Goal: Browse casually: Explore the website without a specific task or goal

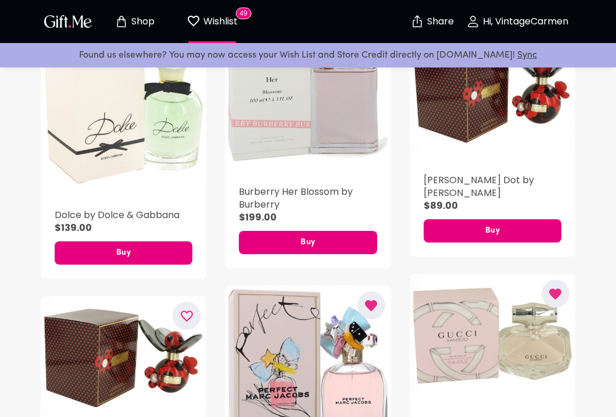
scroll to position [325, 0]
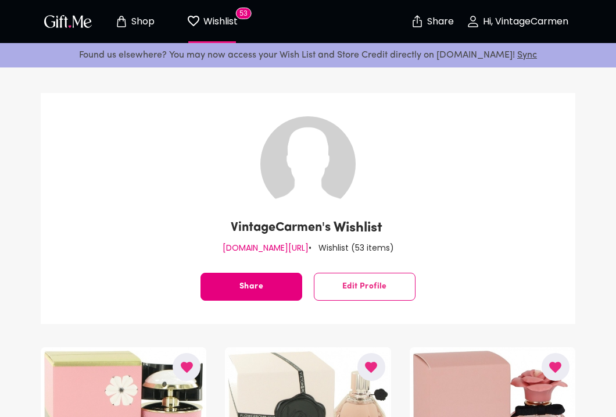
click at [134, 20] on p "Shop" at bounding box center [141, 22] width 26 height 10
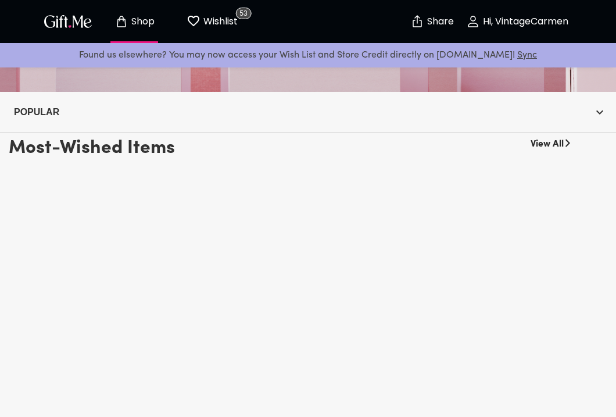
scroll to position [229, 0]
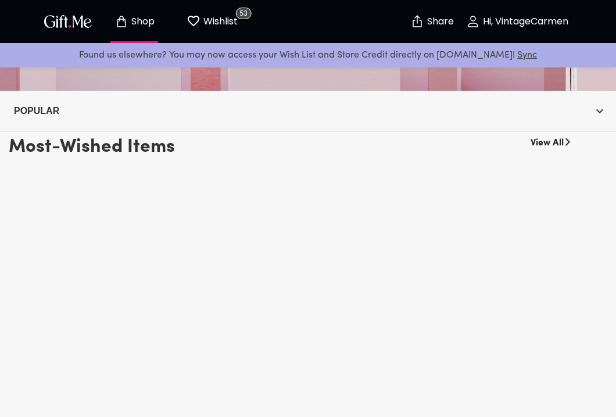
click at [554, 143] on link "View All" at bounding box center [547, 140] width 33 height 19
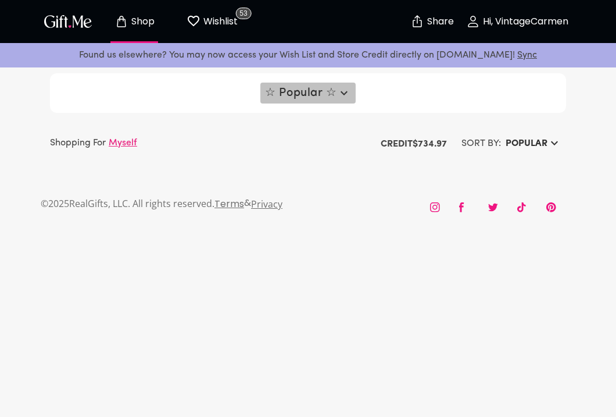
click at [355, 85] on button "☆ Popular ☆" at bounding box center [307, 93] width 95 height 21
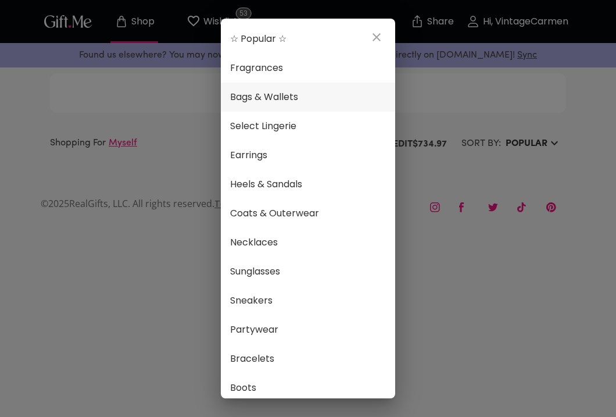
click at [277, 57] on li "Fragrances" at bounding box center [308, 67] width 174 height 29
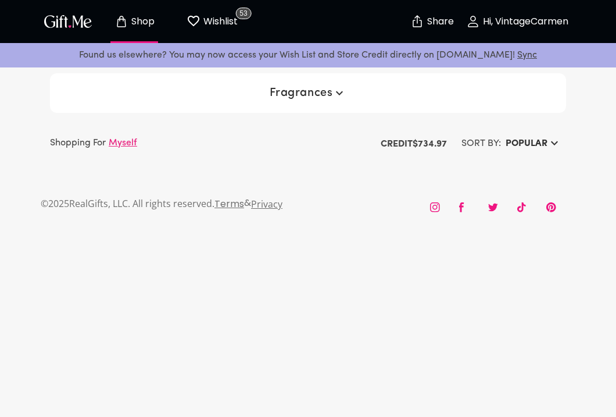
click at [348, 92] on button "Fragrances" at bounding box center [308, 93] width 87 height 21
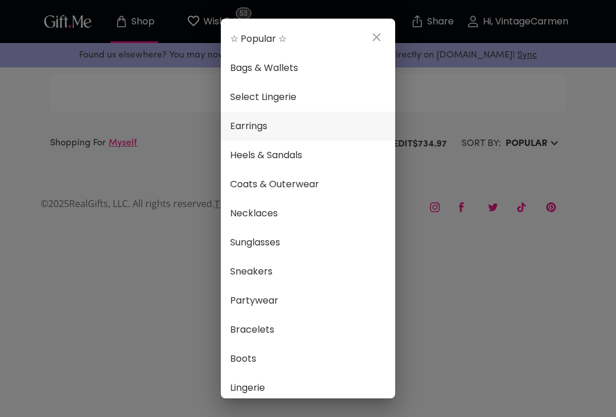
click at [334, 133] on span "Earrings" at bounding box center [308, 126] width 156 height 15
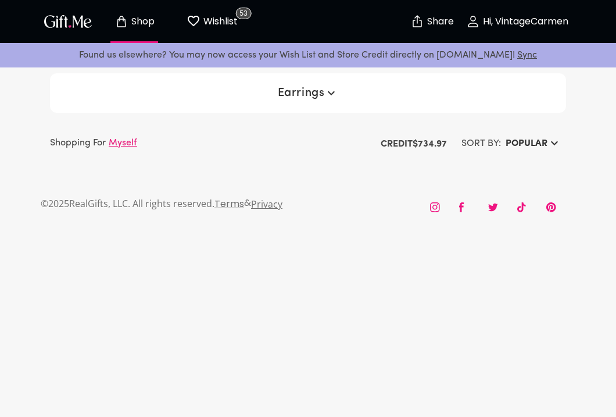
click at [330, 104] on div "Earrings" at bounding box center [308, 93] width 516 height 40
click at [327, 97] on icon "button" at bounding box center [331, 93] width 14 height 14
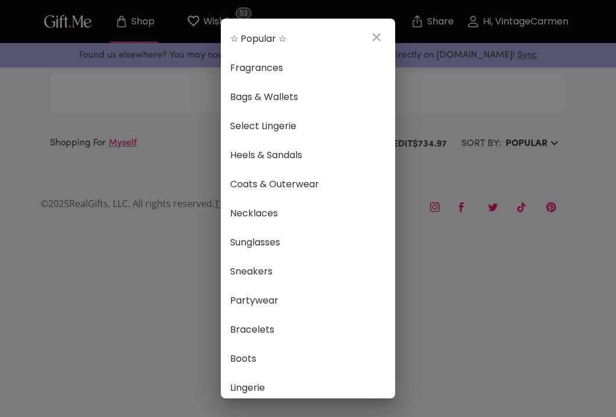
click at [424, 89] on div "☆ Popular ☆ Fragrances Bags & Wallets Select Lingerie Heels & Sandals Coats & O…" at bounding box center [308, 208] width 616 height 417
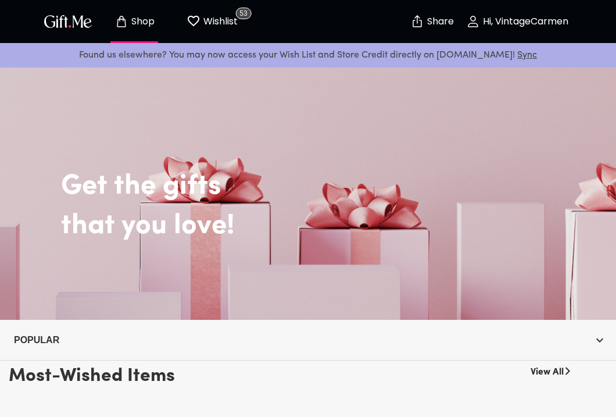
click at [146, 22] on p "Shop" at bounding box center [141, 22] width 26 height 10
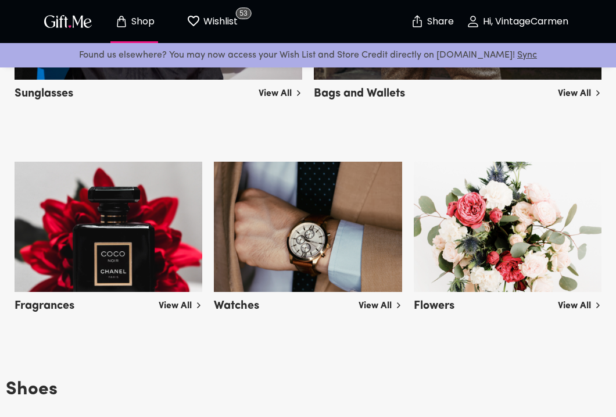
scroll to position [913, 0]
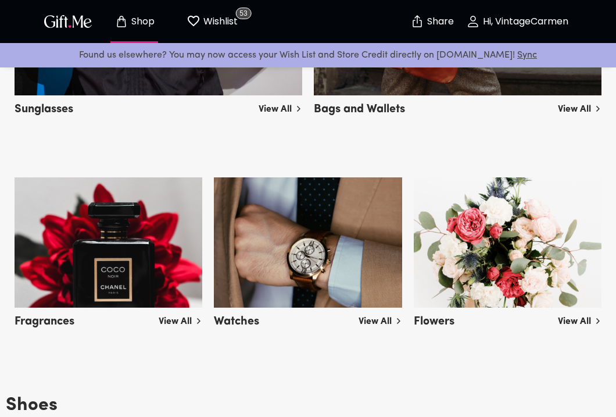
click at [173, 321] on link "View All" at bounding box center [181, 319] width 44 height 19
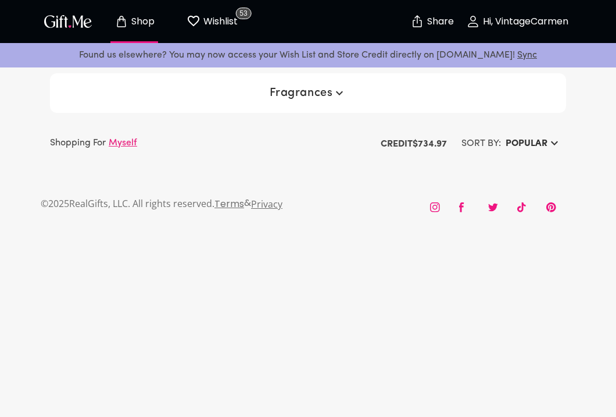
click at [298, 105] on div "Fragrances" at bounding box center [308, 93] width 516 height 40
click at [317, 86] on span "Fragrances" at bounding box center [308, 93] width 77 height 14
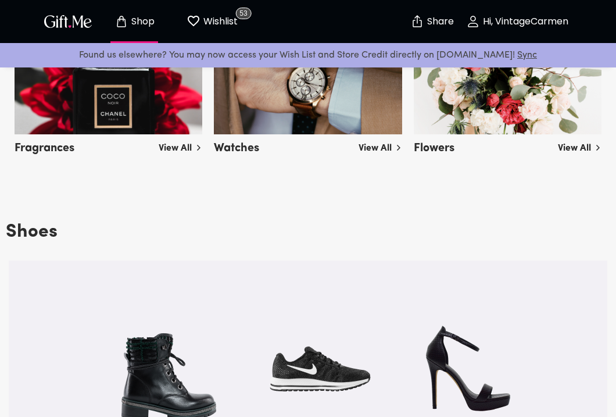
scroll to position [1055, 0]
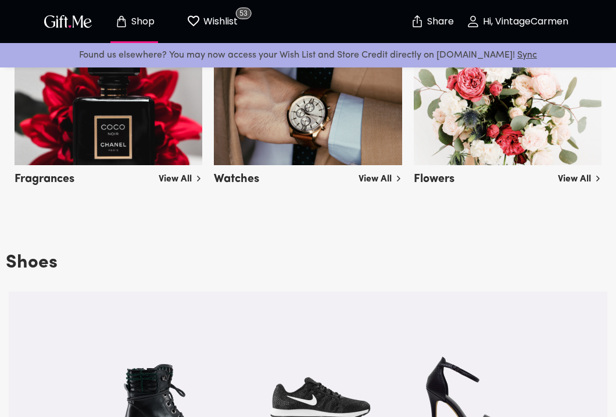
click at [174, 174] on link "View All" at bounding box center [181, 176] width 44 height 19
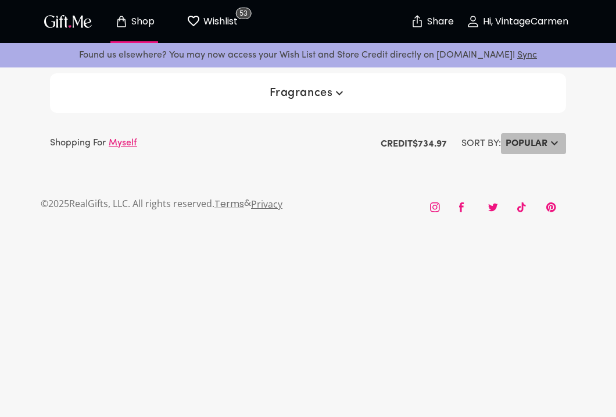
click at [546, 146] on h6 "Popular" at bounding box center [527, 144] width 42 height 14
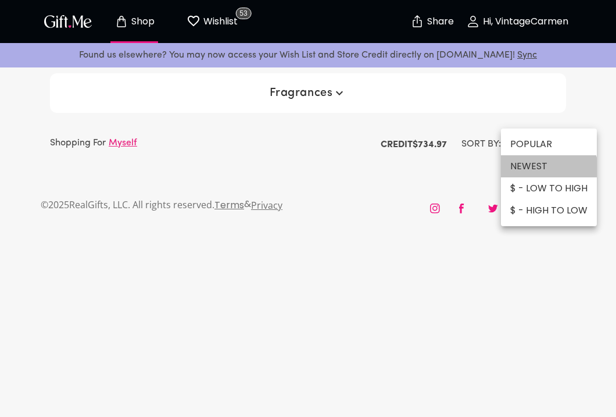
click at [542, 171] on li "NEWEST" at bounding box center [549, 166] width 96 height 22
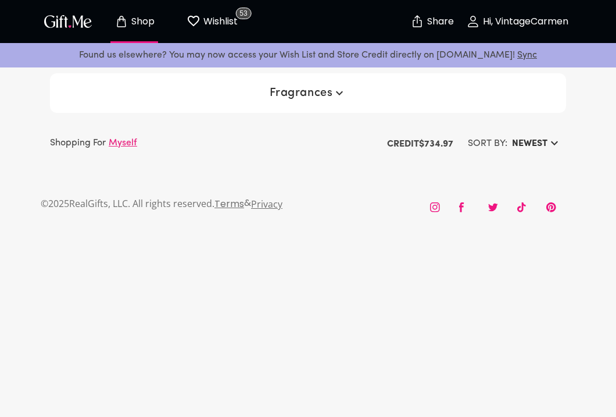
click at [393, 88] on div "Fragrances" at bounding box center [308, 93] width 516 height 40
click at [337, 96] on icon "button" at bounding box center [339, 93] width 14 height 14
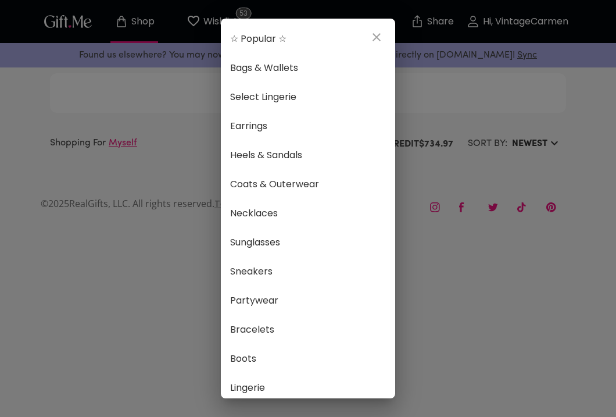
click at [428, 187] on div "☆ Popular ☆ Bags & Wallets Select Lingerie Earrings Heels & Sandals Coats & Out…" at bounding box center [308, 208] width 616 height 417
